Goal: Navigation & Orientation: Understand site structure

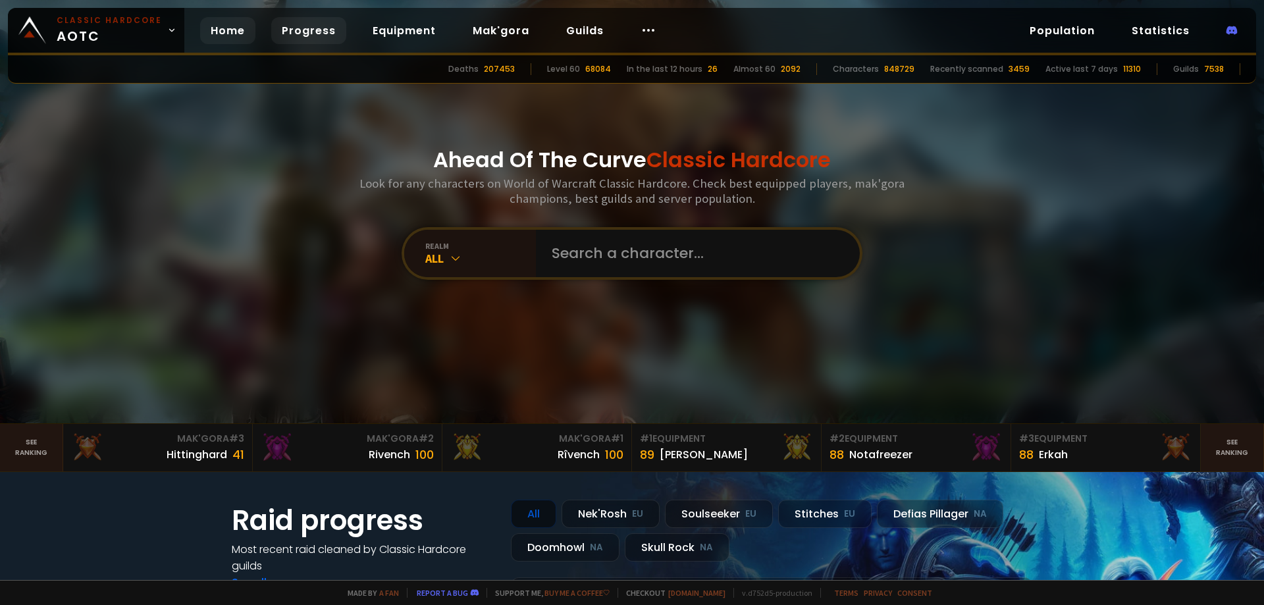
click at [309, 32] on link "Progress" at bounding box center [308, 30] width 75 height 27
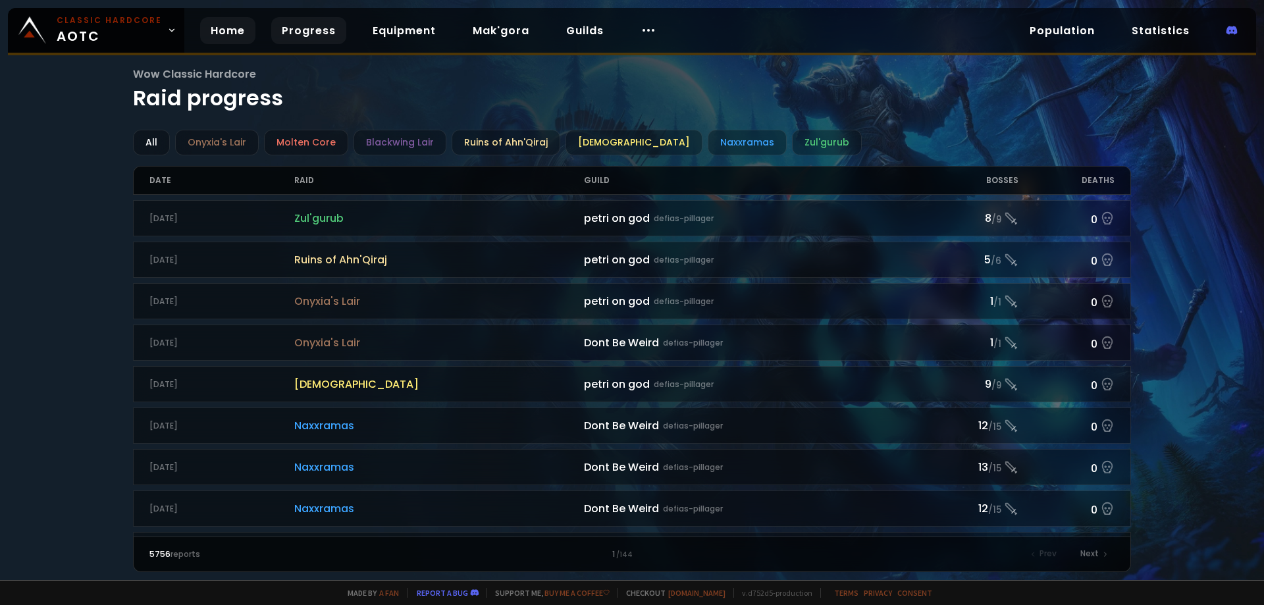
click at [233, 31] on link "Home" at bounding box center [227, 30] width 55 height 27
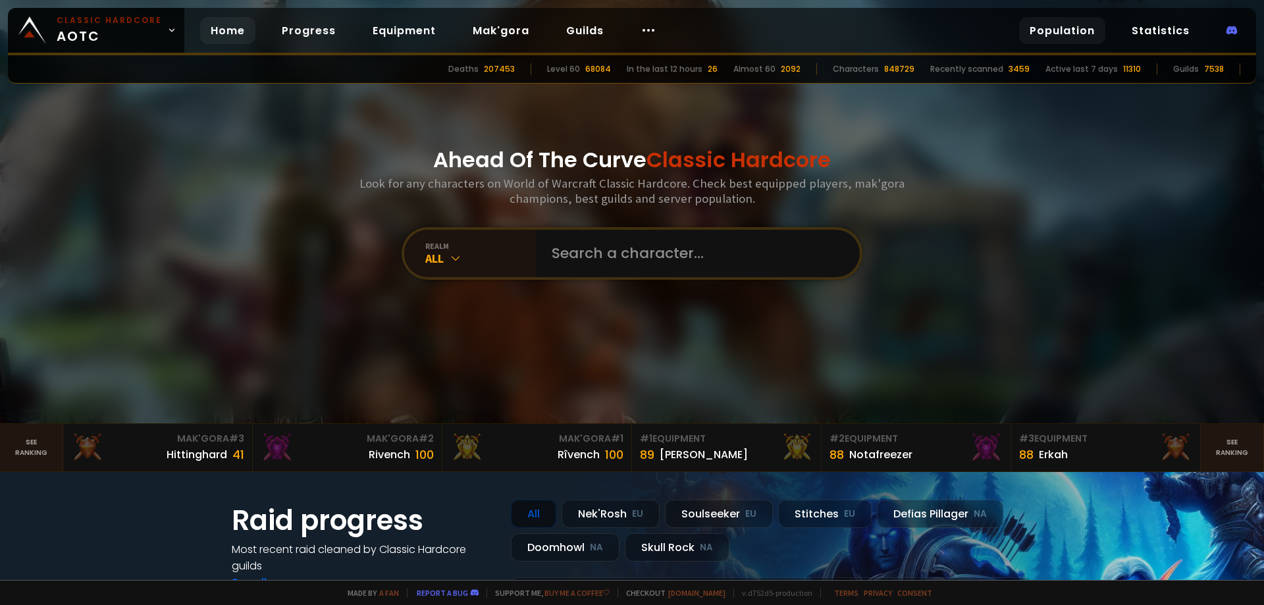
click at [1048, 35] on link "Population" at bounding box center [1062, 30] width 86 height 27
